Goal: Task Accomplishment & Management: Manage account settings

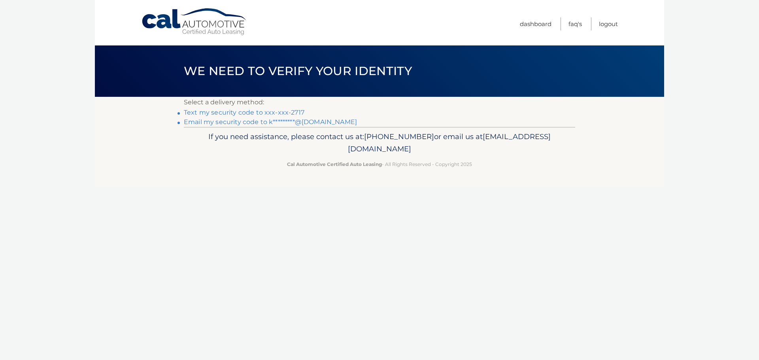
click at [292, 113] on link "Text my security code to xxx-xxx-2717" at bounding box center [244, 113] width 121 height 8
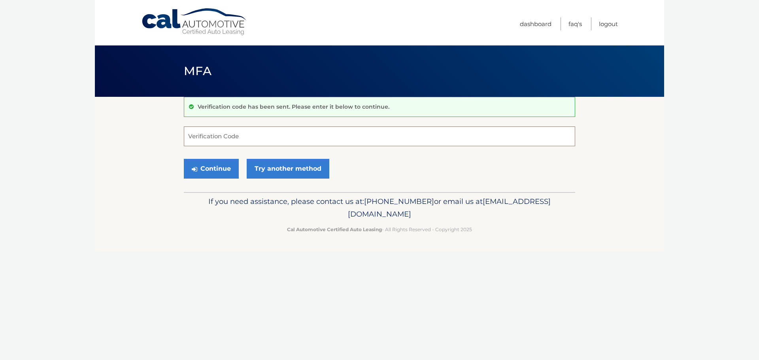
click at [264, 138] on input "Verification Code" at bounding box center [379, 137] width 391 height 20
type input "412234"
click at [224, 171] on button "Continue" at bounding box center [211, 169] width 55 height 20
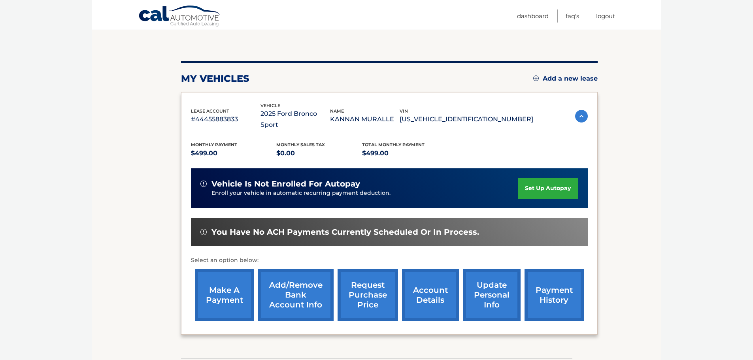
scroll to position [79, 0]
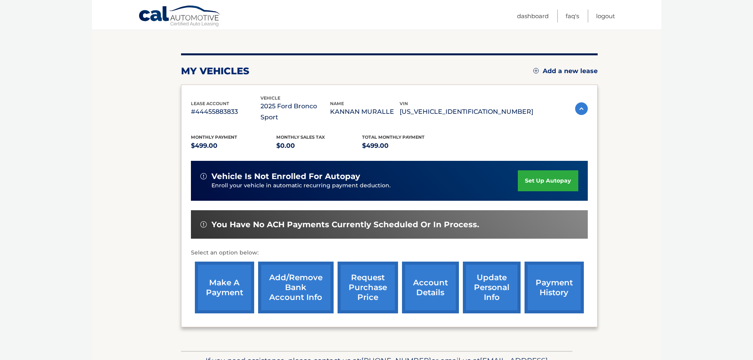
click at [234, 288] on link "make a payment" at bounding box center [224, 288] width 59 height 52
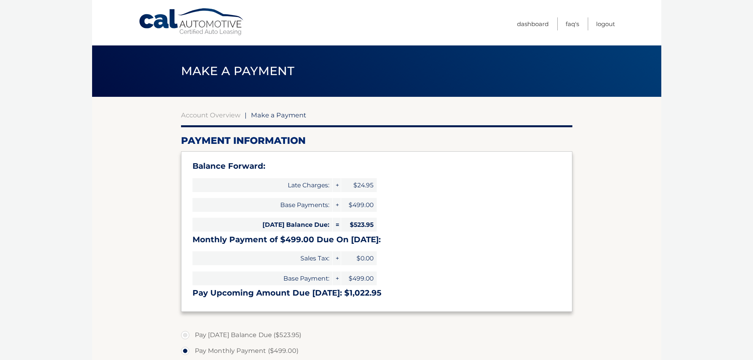
select select "MGEyYmZhMmUtMTFmNi00ZTYyLWE0MzYtNGMwMGNlZTM5MmJi"
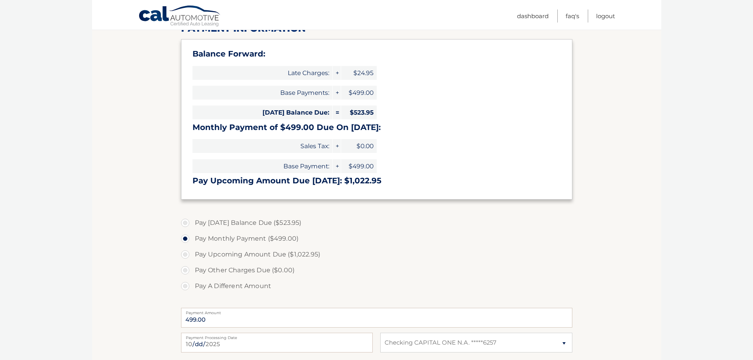
scroll to position [158, 0]
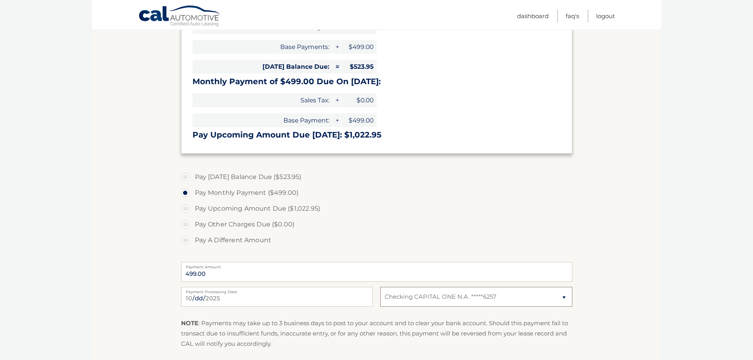
click at [565, 297] on select "Select Bank Account Checking CAPITAL ONE N.A. *****6257" at bounding box center [476, 297] width 192 height 20
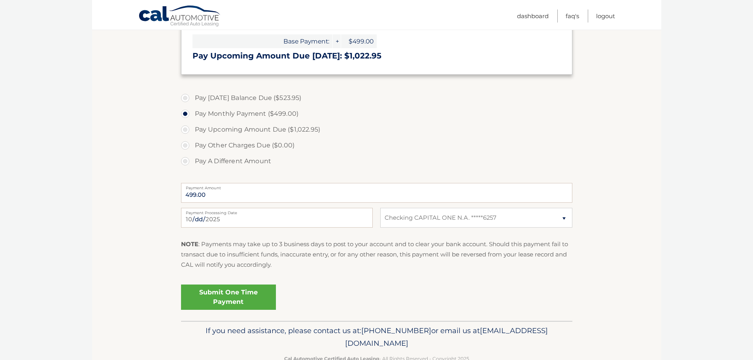
click at [248, 294] on link "Submit One Time Payment" at bounding box center [228, 297] width 95 height 25
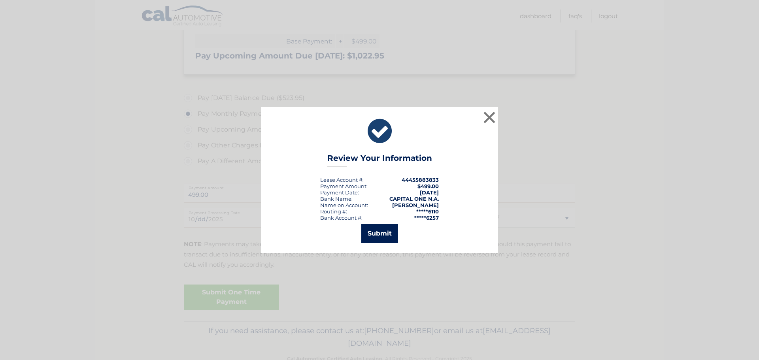
click at [390, 235] on button "Submit" at bounding box center [379, 233] width 37 height 19
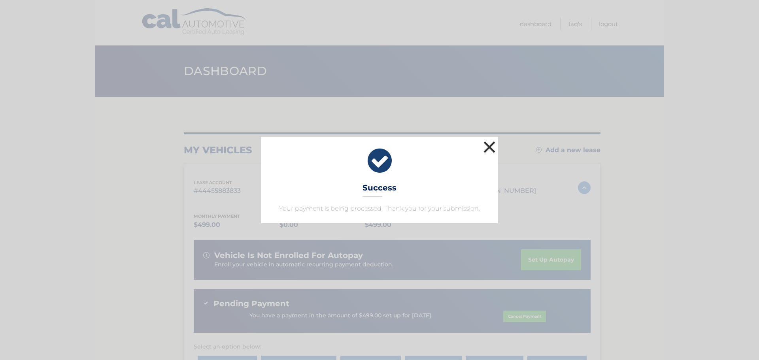
click at [491, 145] on button "×" at bounding box center [490, 147] width 16 height 16
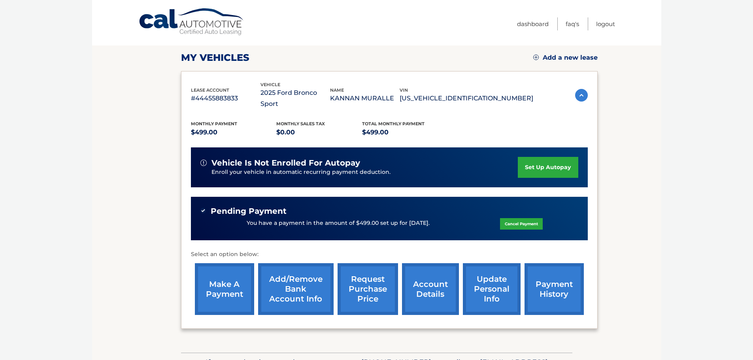
scroll to position [15, 0]
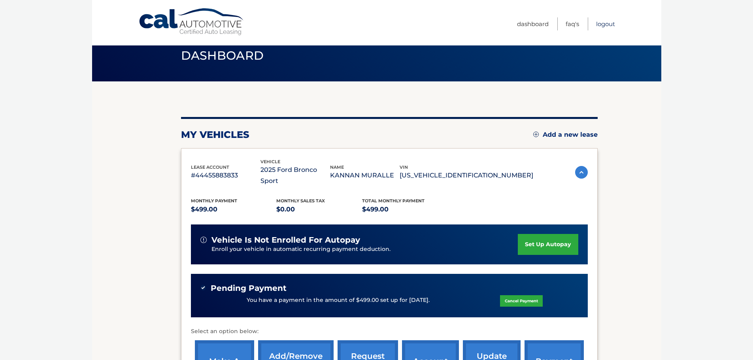
click at [607, 23] on link "Logout" at bounding box center [605, 23] width 19 height 13
